Goal: Find specific page/section: Find specific page/section

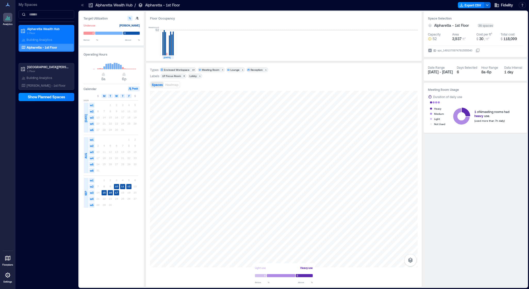
click at [39, 84] on p "[PERSON_NAME] - 1st Floor" at bounding box center [46, 86] width 39 height 4
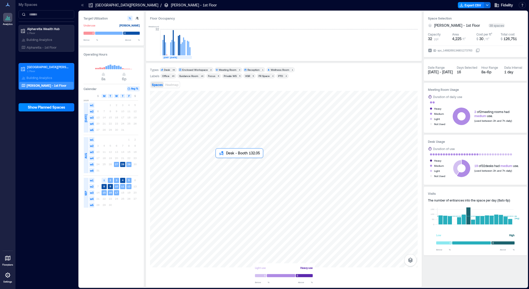
click at [219, 162] on div at bounding box center [284, 179] width 268 height 177
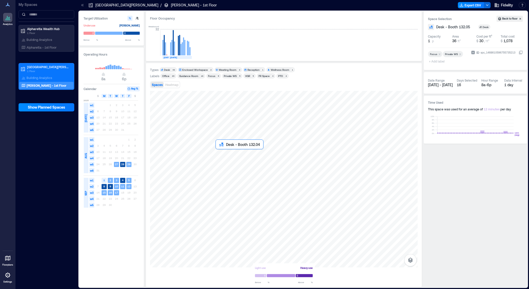
click at [219, 153] on div at bounding box center [284, 179] width 268 height 177
click at [219, 161] on div at bounding box center [284, 179] width 268 height 177
